Goal: Task Accomplishment & Management: Manage account settings

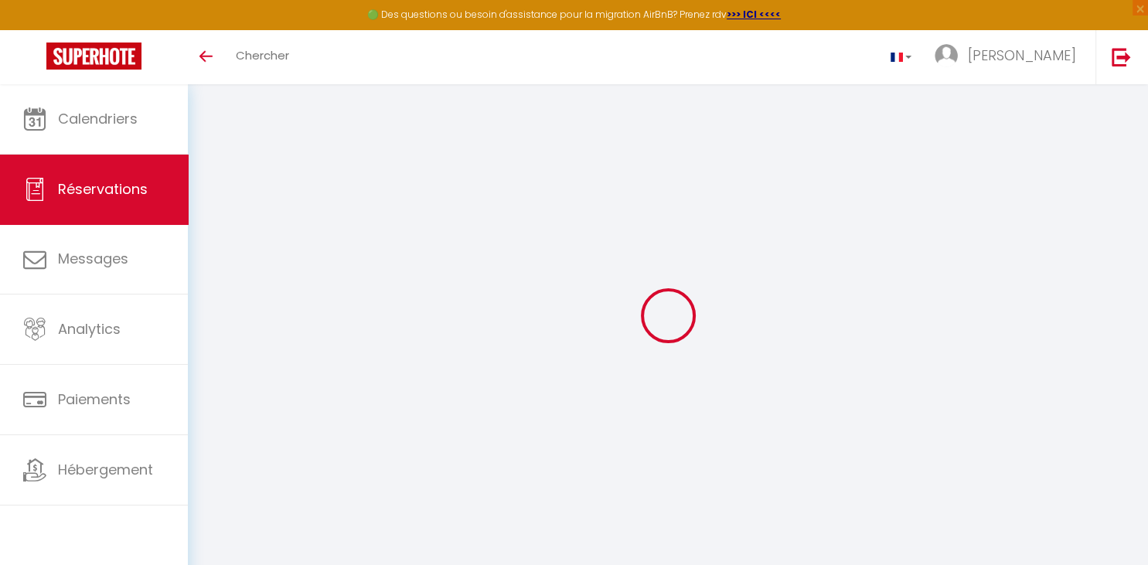
select select
checkbox input "false"
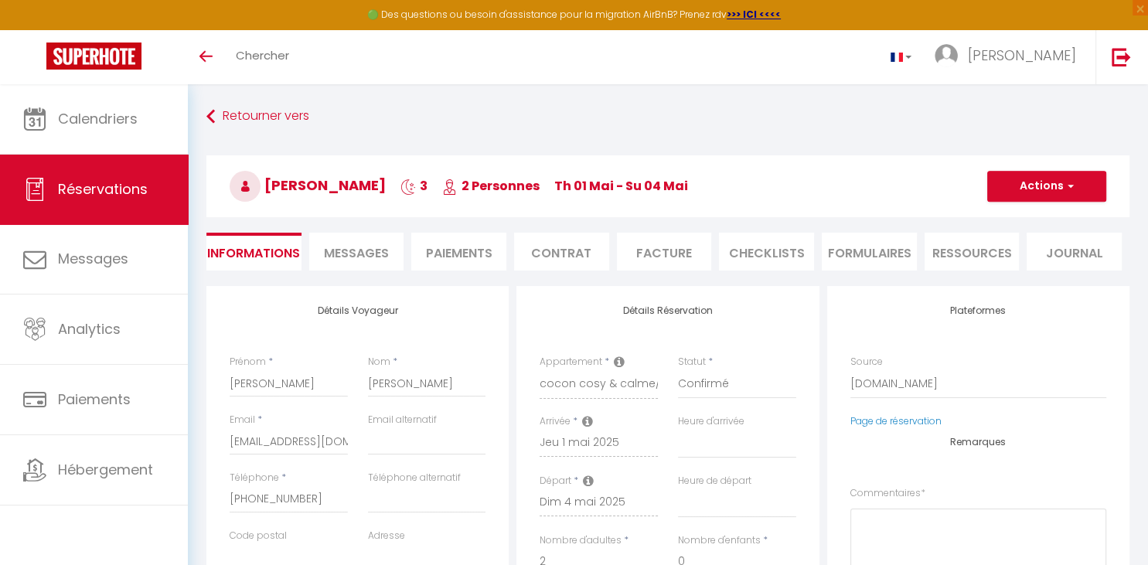
select select
checkbox input "false"
type textarea "** THIS RESERVATION HAS BEEN PRE-PAID ** Reservation has a cancellation grace p…"
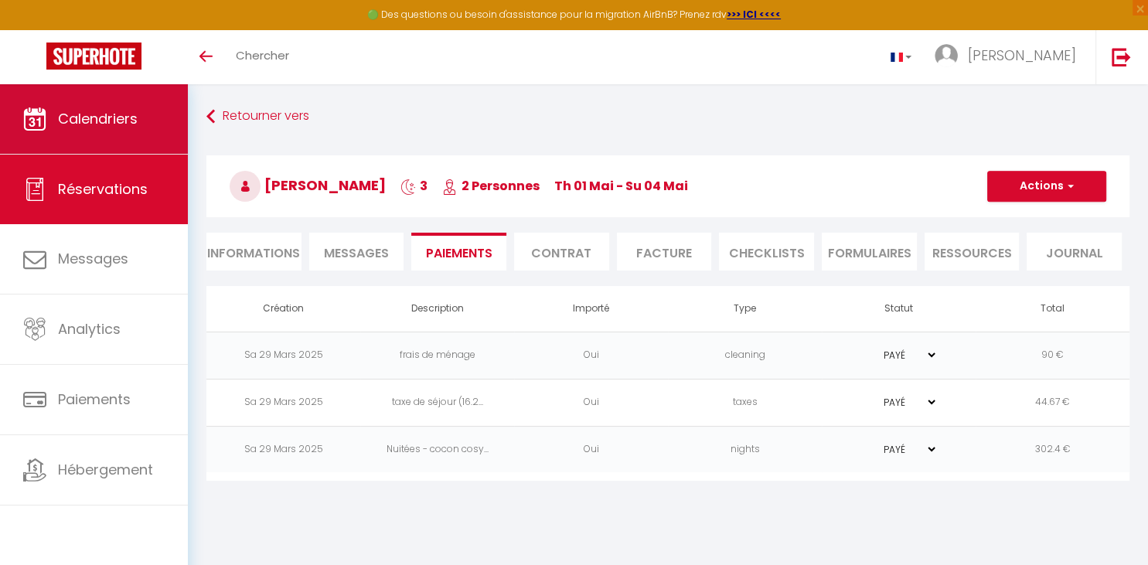
click at [97, 110] on span "Calendriers" at bounding box center [98, 118] width 80 height 19
